Goal: Book appointment/travel/reservation

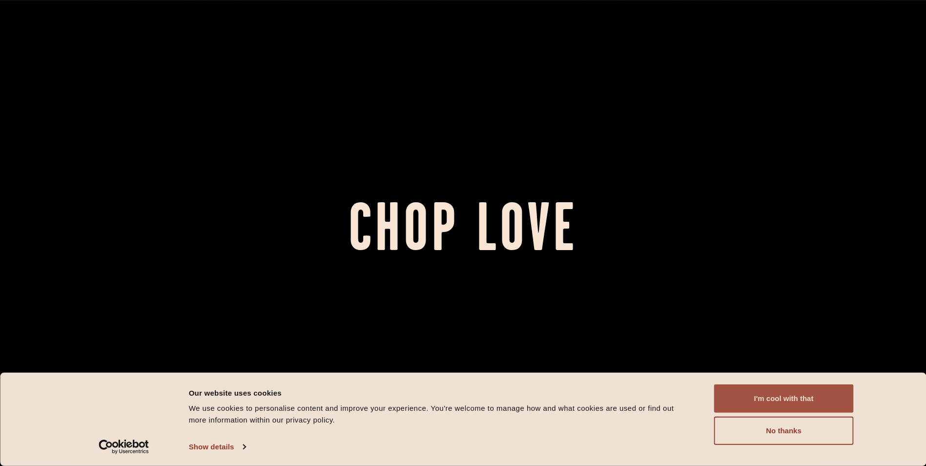
click at [720, 404] on button "I'm cool with that" at bounding box center [784, 398] width 140 height 28
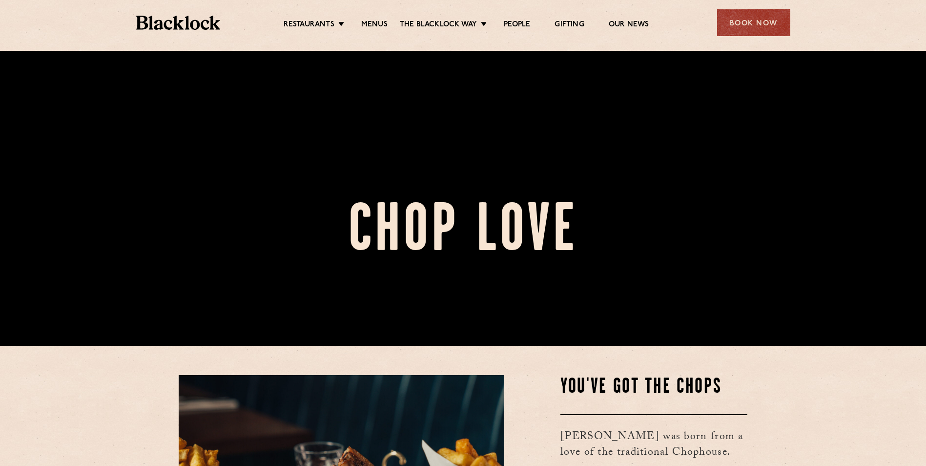
scroll to position [98, 0]
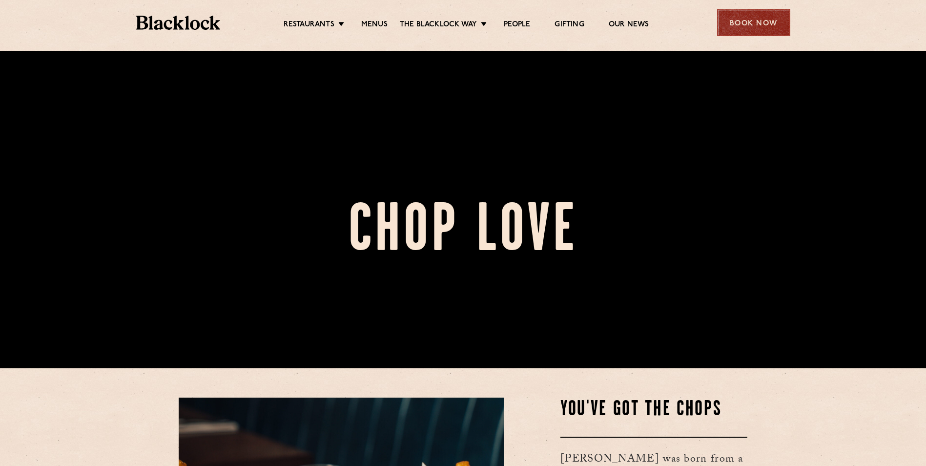
click at [760, 32] on div "Book Now" at bounding box center [753, 22] width 73 height 27
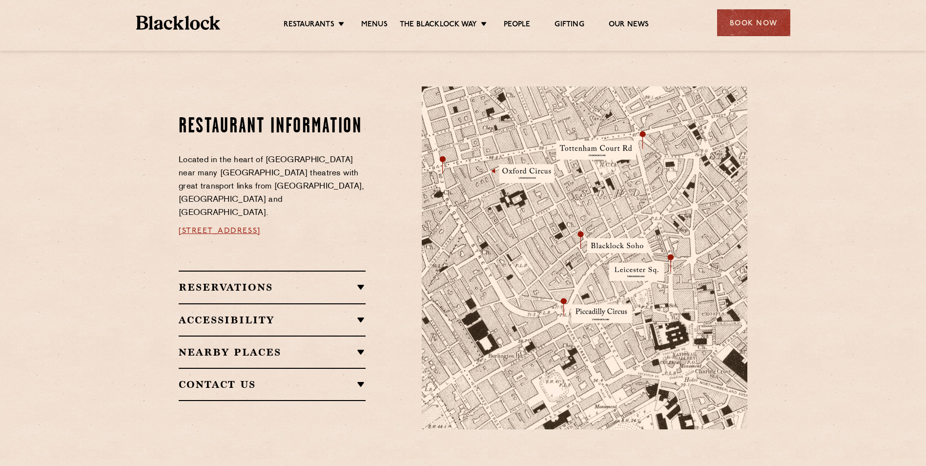
scroll to position [244, 0]
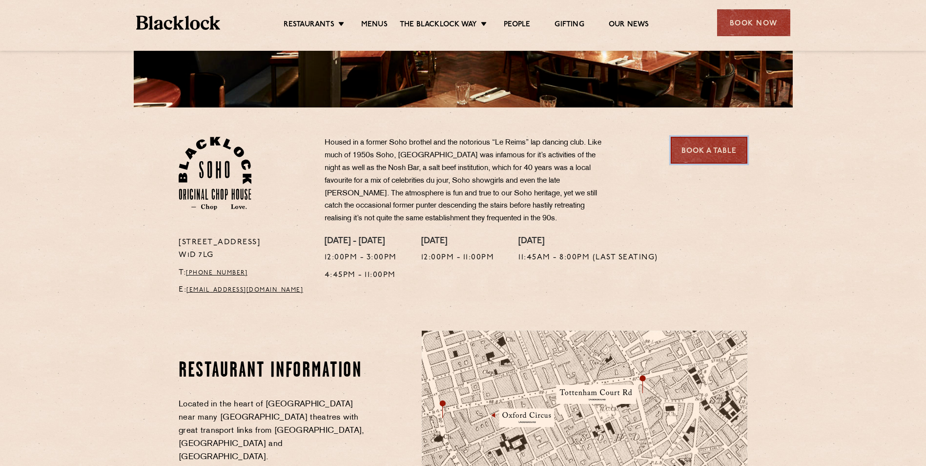
click at [691, 152] on link "Book a Table" at bounding box center [709, 150] width 77 height 27
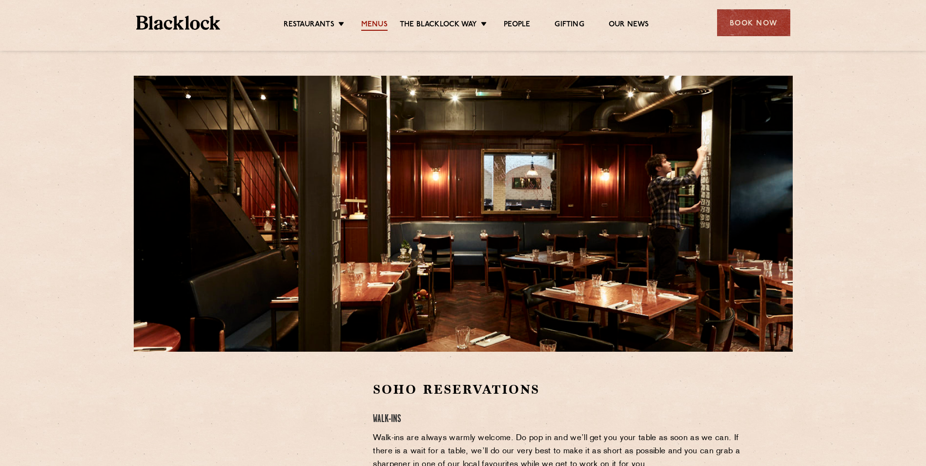
click at [378, 24] on link "Menus" at bounding box center [374, 25] width 26 height 11
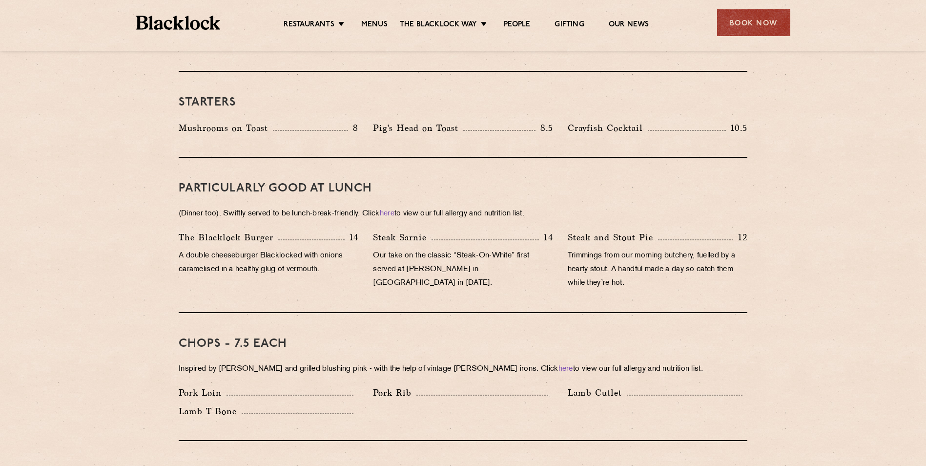
scroll to position [537, 0]
